Goal: Navigation & Orientation: Find specific page/section

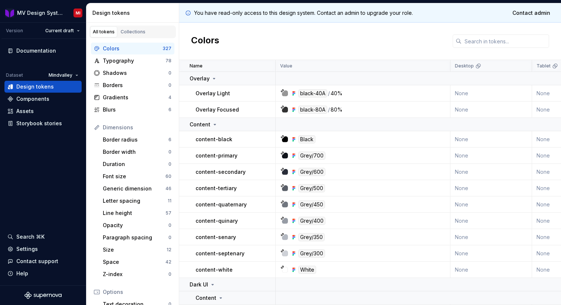
scroll to position [38, 0]
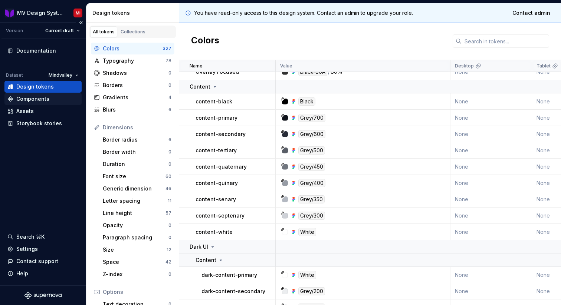
click at [30, 104] on div "Components" at bounding box center [42, 99] width 77 height 12
